Goal: Information Seeking & Learning: Learn about a topic

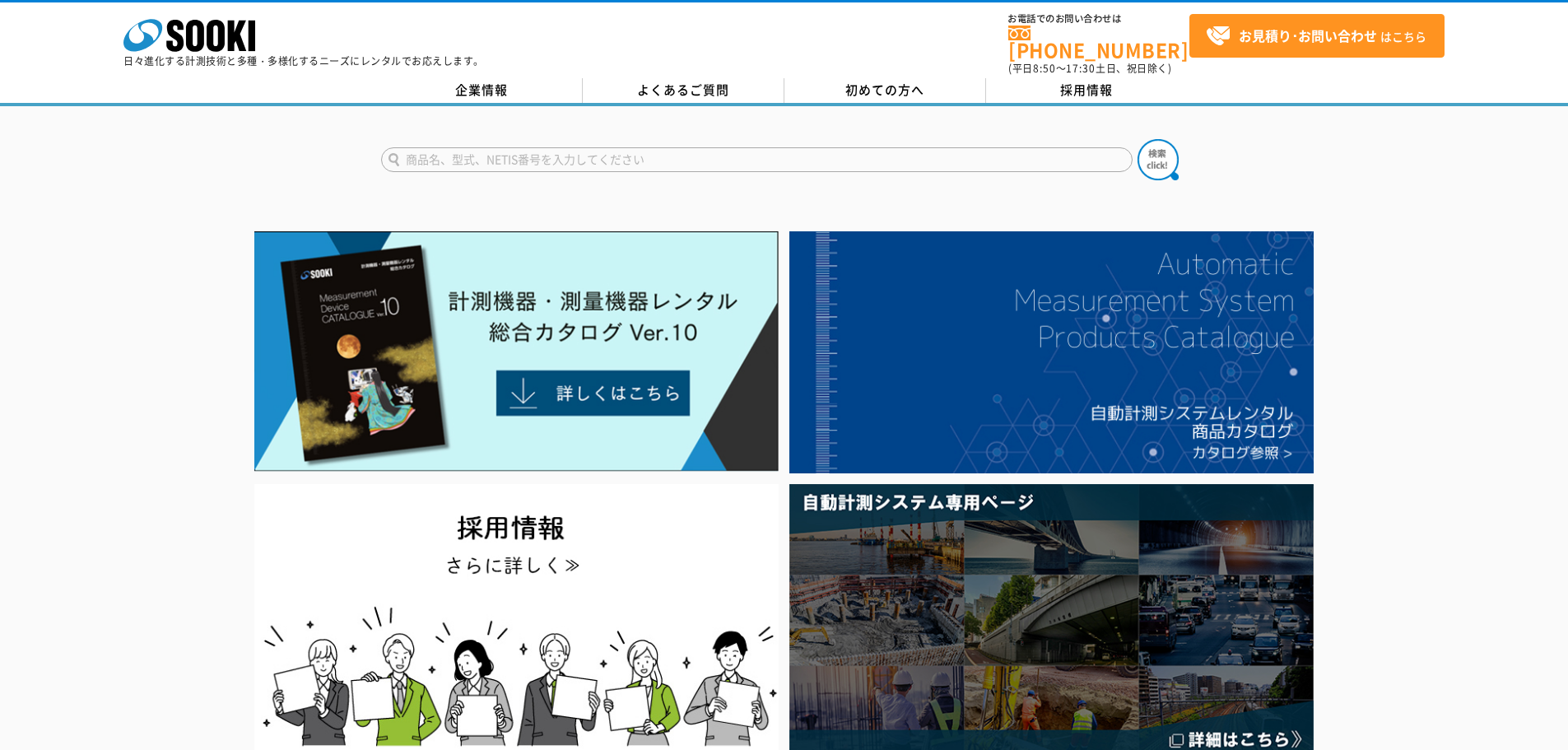
click at [524, 155] on input "text" at bounding box center [757, 159] width 751 height 25
type input "商品名、型式、NETIS番号を入力してください"
drag, startPoint x: 498, startPoint y: 156, endPoint x: 502, endPoint y: 123, distance: 33.2
click at [498, 156] on input "text" at bounding box center [757, 159] width 751 height 25
type input "AP"
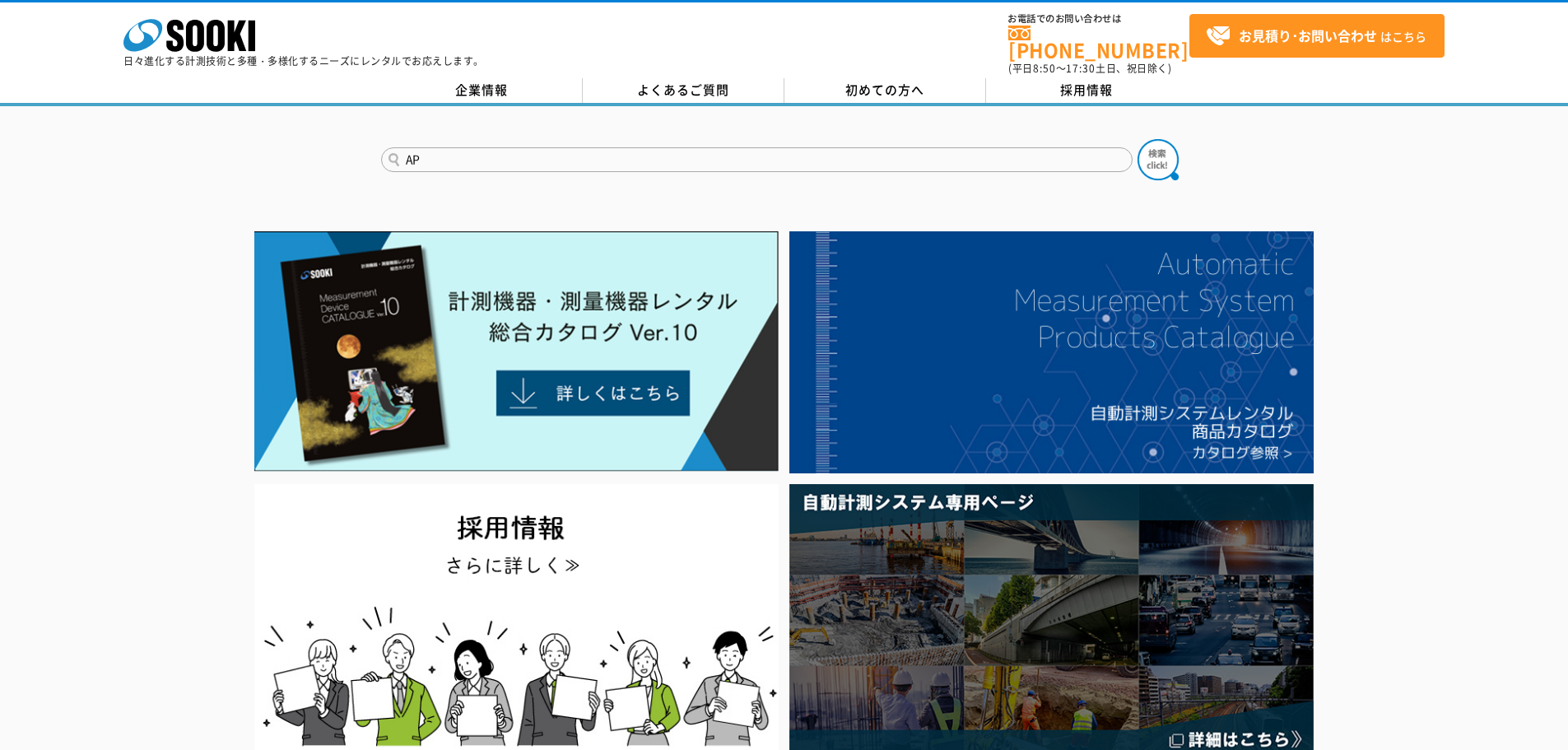
click at [1137, 139] on button at bounding box center [1158, 159] width 41 height 41
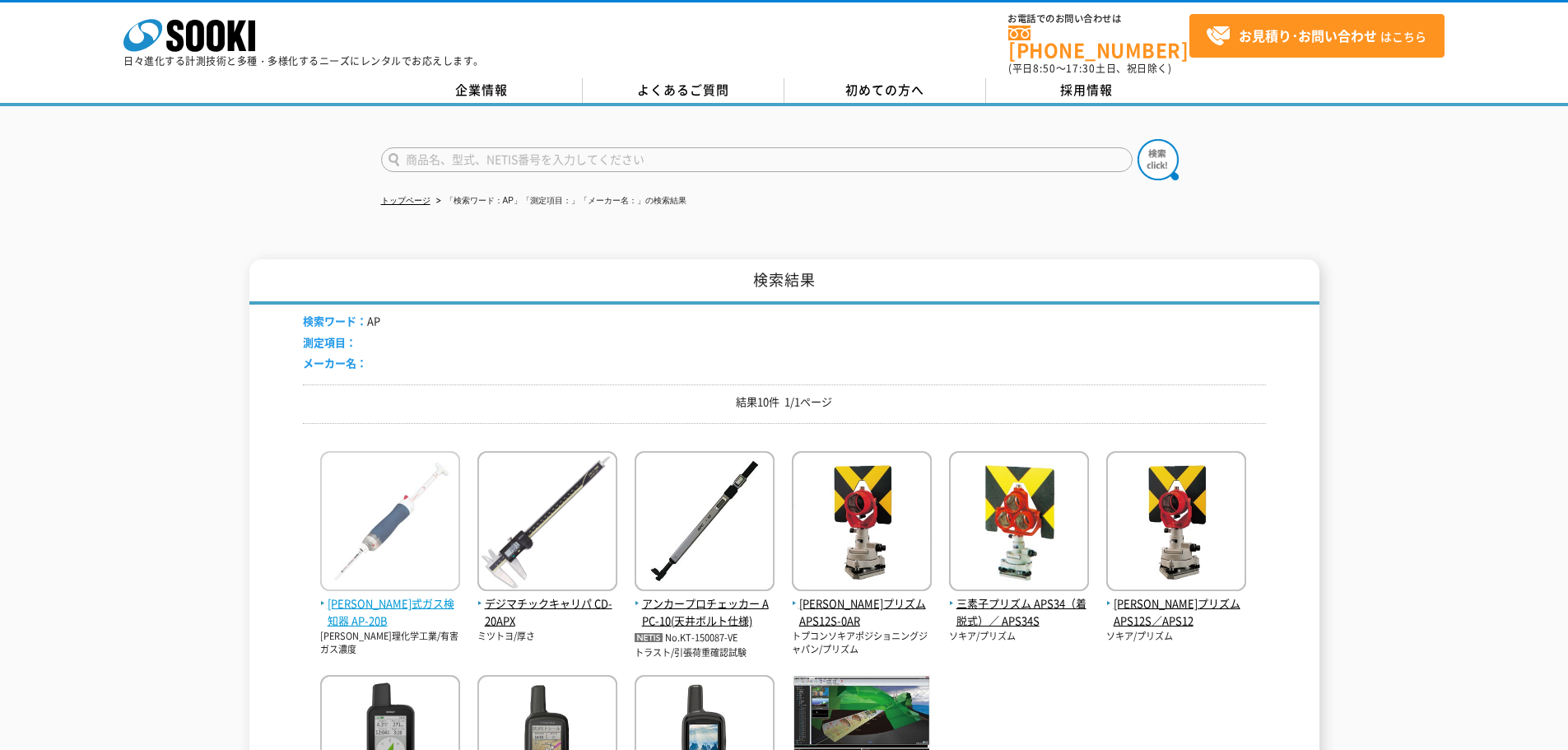
click at [401, 505] on img at bounding box center [390, 523] width 140 height 144
click at [405, 526] on img at bounding box center [390, 523] width 140 height 144
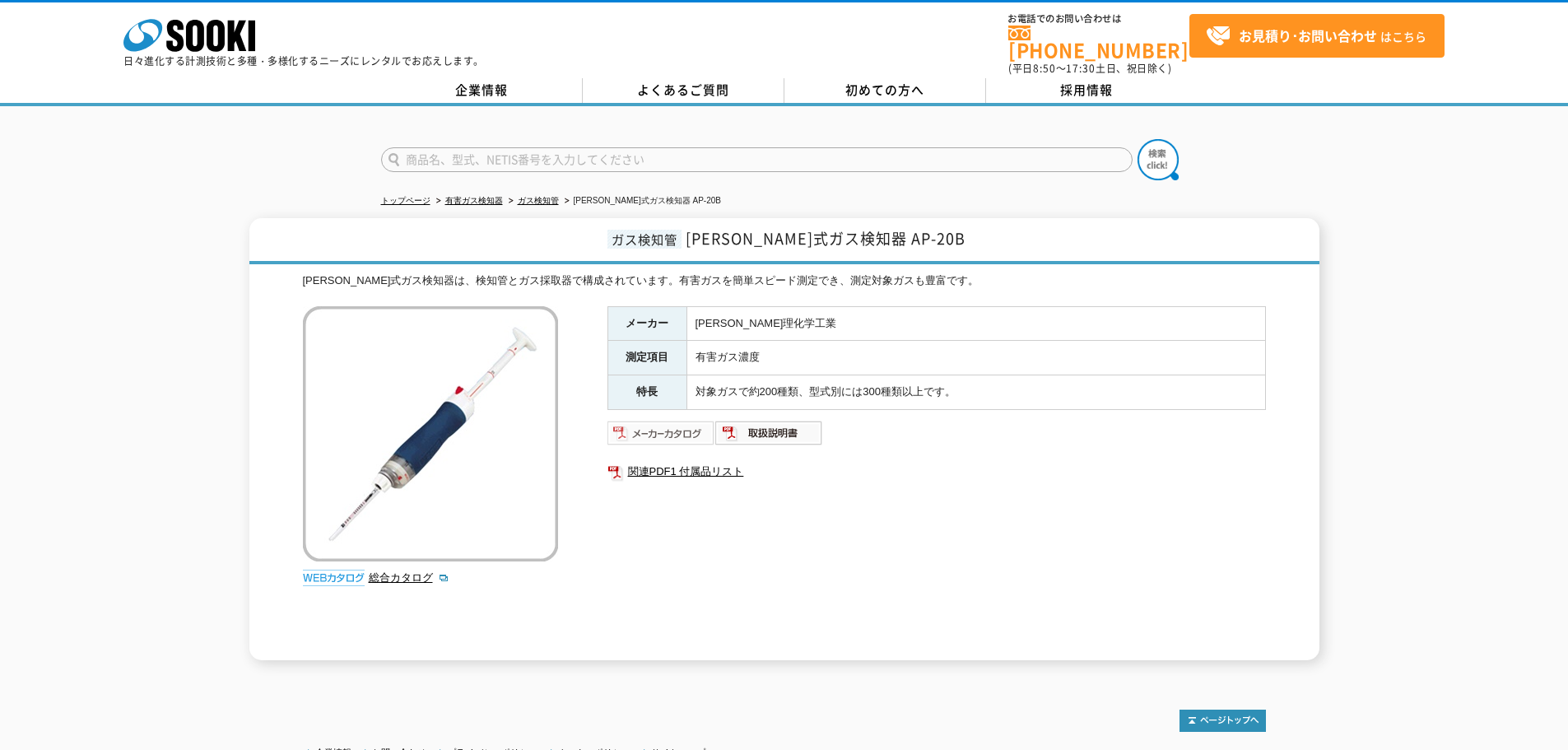
click at [673, 425] on img at bounding box center [661, 433] width 108 height 27
click at [414, 572] on link "総合カタログ" at bounding box center [409, 578] width 81 height 12
